Goal: Transaction & Acquisition: Register for event/course

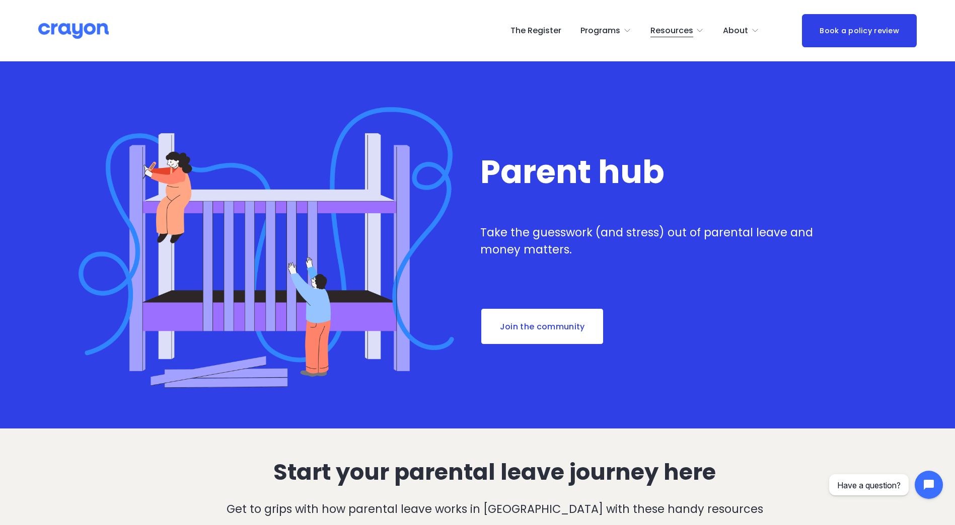
click at [550, 27] on link "The Register" at bounding box center [535, 31] width 51 height 16
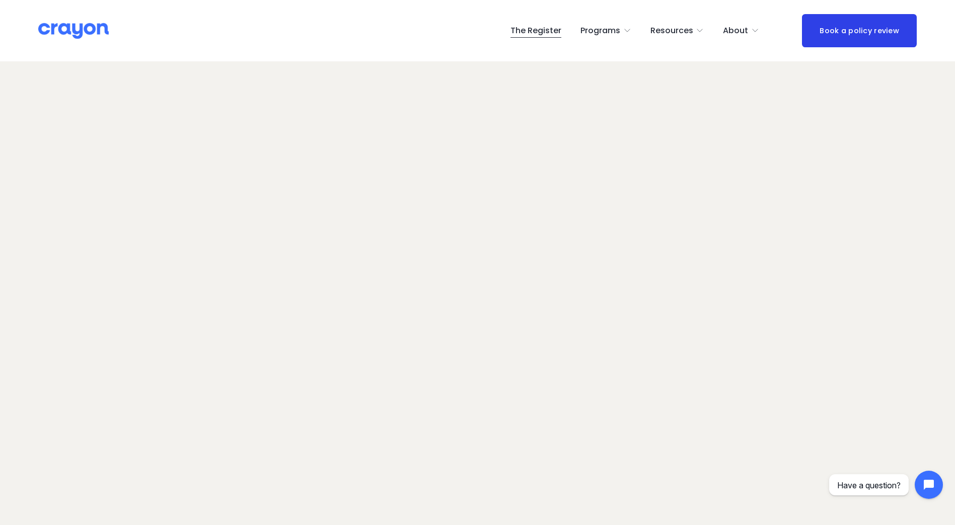
scroll to position [63, 0]
click at [78, 38] on img at bounding box center [73, 31] width 70 height 18
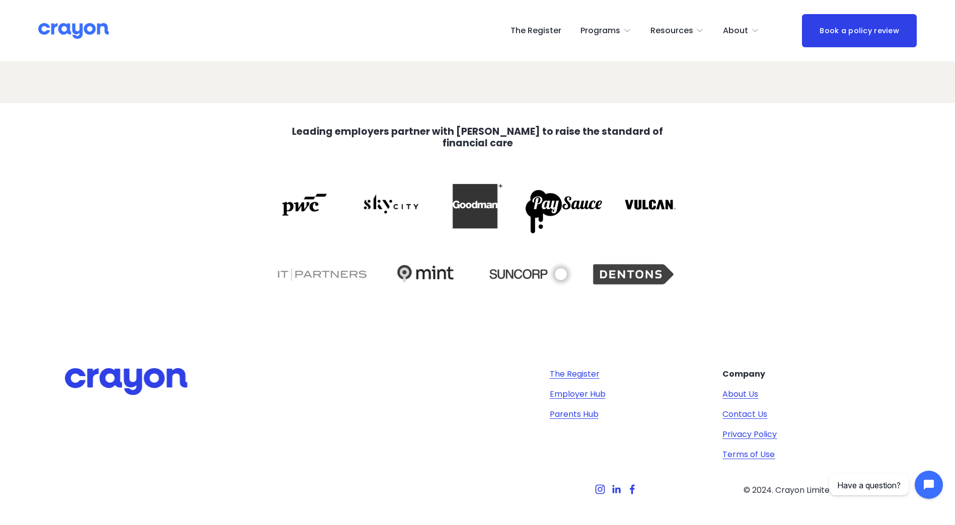
scroll to position [2077, 0]
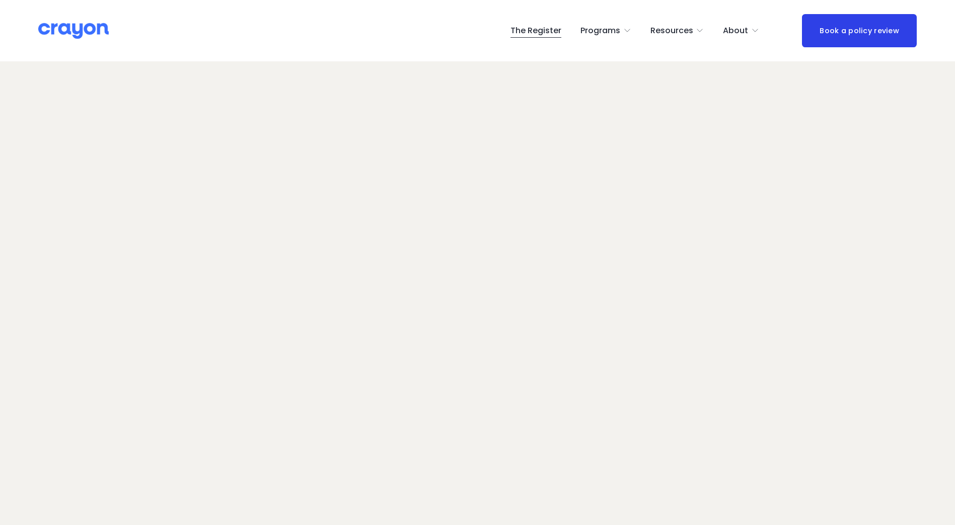
scroll to position [63, 0]
